Goal: Unclear

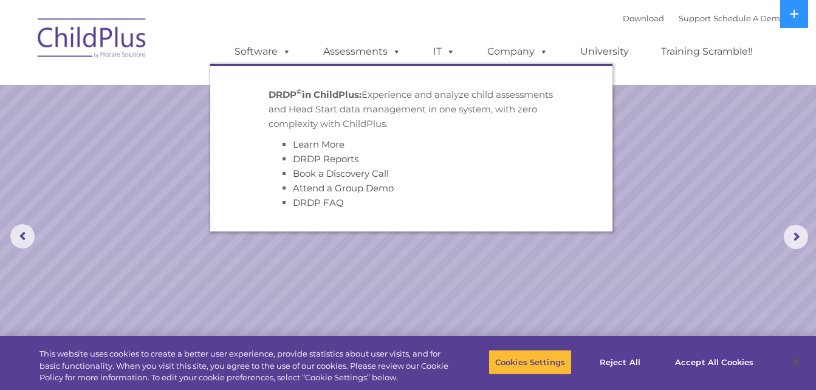
select select "MEDIUM"
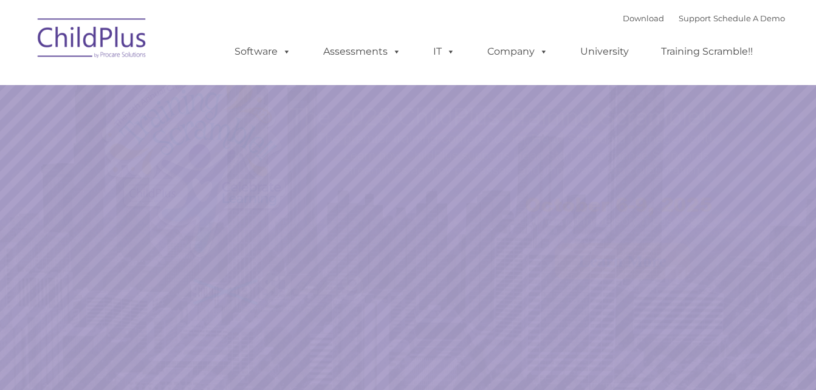
select select "MEDIUM"
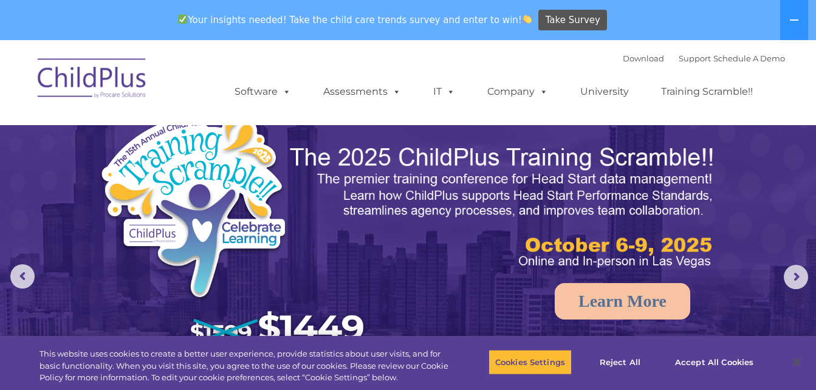
click at [78, 51] on img at bounding box center [92, 80] width 121 height 61
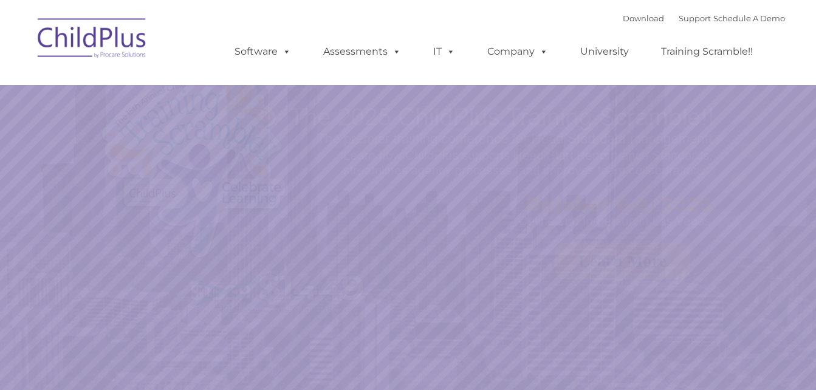
select select "MEDIUM"
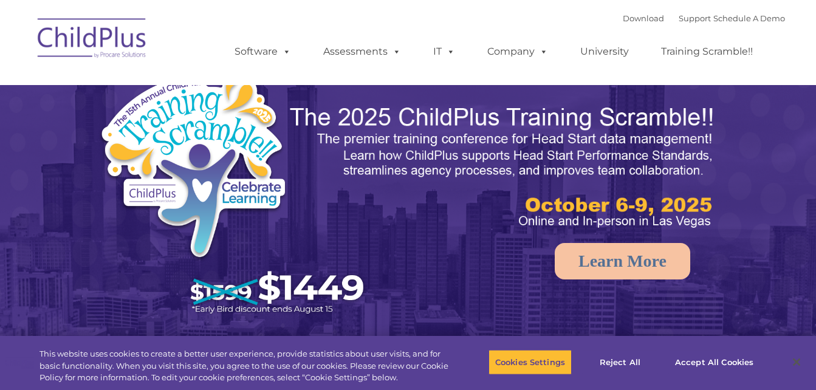
select select "MEDIUM"
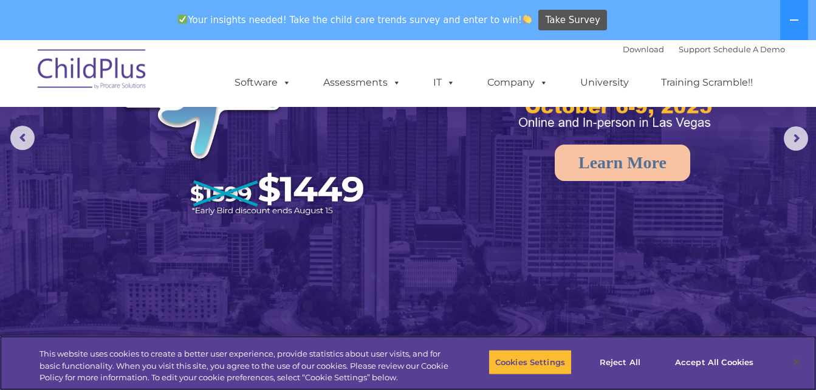
scroll to position [671, 0]
